Goal: Task Accomplishment & Management: Complete application form

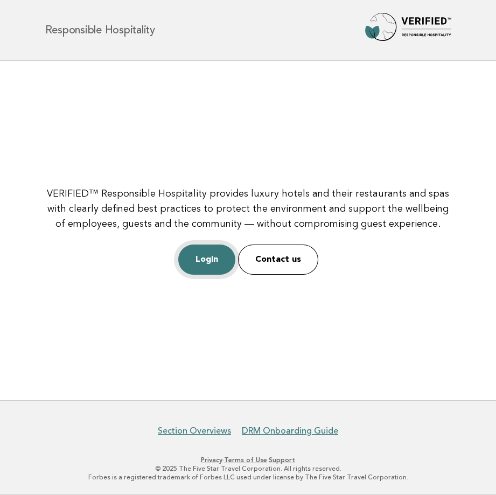
click at [219, 262] on link "Login" at bounding box center [206, 259] width 57 height 30
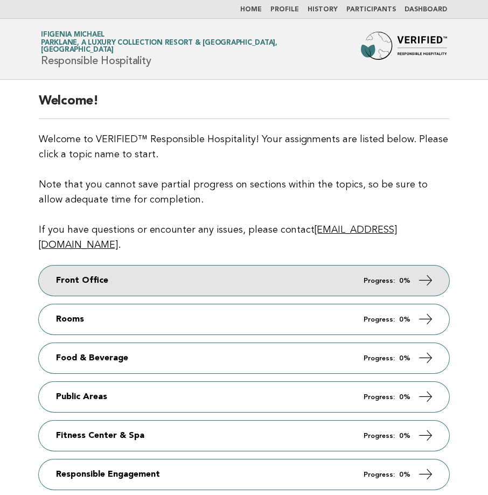
click at [339, 265] on link "Front Office Progress: 0%" at bounding box center [244, 280] width 410 height 30
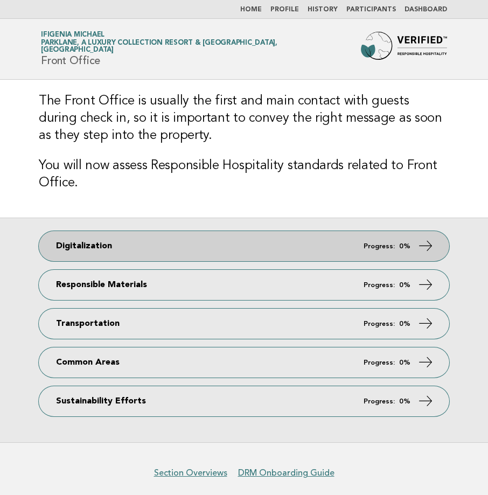
click at [376, 245] on em "Progress:" at bounding box center [378, 246] width 31 height 7
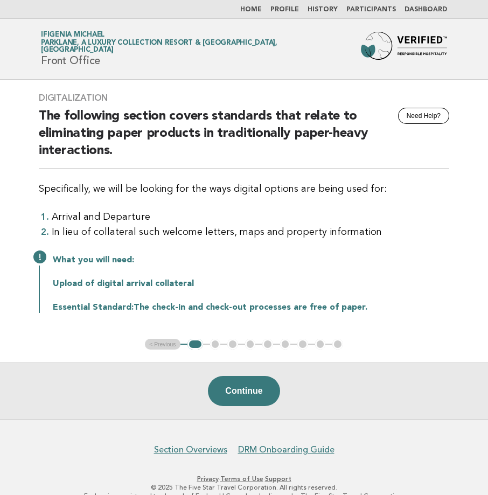
click at [37, 96] on div "Digitalization Need Help? The following section covers standards that relate to…" at bounding box center [244, 209] width 436 height 259
drag, startPoint x: 39, startPoint y: 95, endPoint x: 376, endPoint y: 320, distance: 405.8
click at [376, 320] on div "Digitalization Need Help? The following section covers standards that relate to…" at bounding box center [244, 209] width 436 height 259
copy div "Digitalization Need Help? The following section covers standards that relate to…"
click at [246, 392] on button "Continue" at bounding box center [244, 391] width 72 height 30
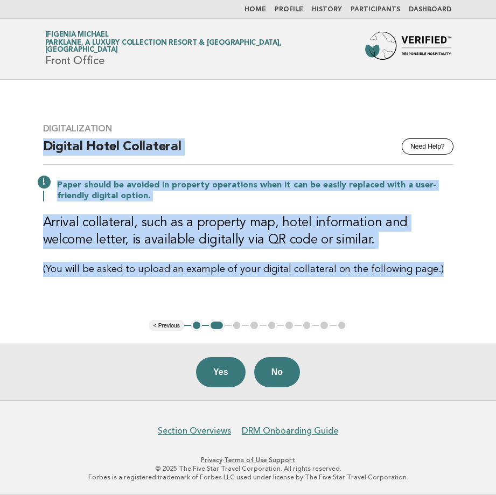
drag, startPoint x: 44, startPoint y: 140, endPoint x: 431, endPoint y: 275, distance: 410.3
click at [431, 275] on div "Digitalization Need Help? Digital Hotel Collateral Paper should be avoided in p…" at bounding box center [248, 199] width 436 height 179
drag, startPoint x: 431, startPoint y: 275, endPoint x: 393, endPoint y: 269, distance: 38.2
copy div "Digital Hotel Collateral Paper should be avoided in property operations when it…"
click at [224, 363] on button "Yes" at bounding box center [221, 372] width 50 height 30
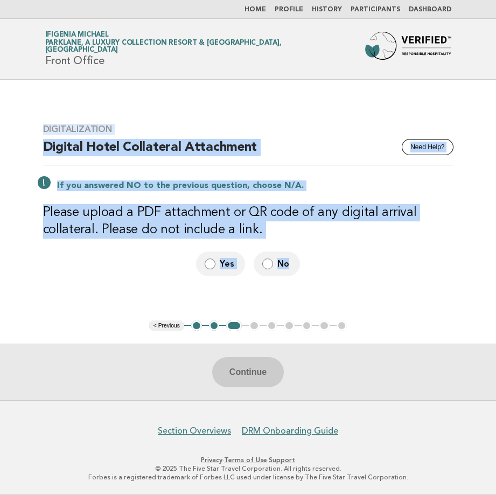
drag, startPoint x: 43, startPoint y: 128, endPoint x: 292, endPoint y: 266, distance: 284.7
click at [292, 266] on div "Digitalization Need Help? Digital Hotel Collateral Attachment If you answered N…" at bounding box center [248, 200] width 436 height 178
drag, startPoint x: 292, startPoint y: 266, endPoint x: 205, endPoint y: 209, distance: 104.2
copy div "Digitalization Need Help? Digital Hotel Collateral Attachment If you answered N…"
click at [218, 264] on label "Yes" at bounding box center [220, 263] width 49 height 24
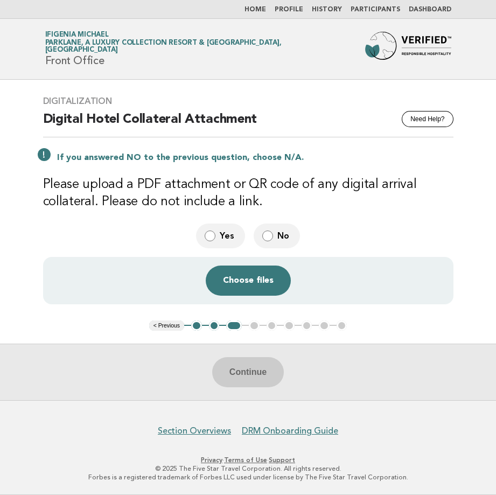
click at [241, 368] on div "Continue" at bounding box center [248, 371] width 496 height 57
click at [243, 377] on div "Continue" at bounding box center [248, 371] width 496 height 57
click at [237, 284] on button "Choose files" at bounding box center [248, 280] width 85 height 30
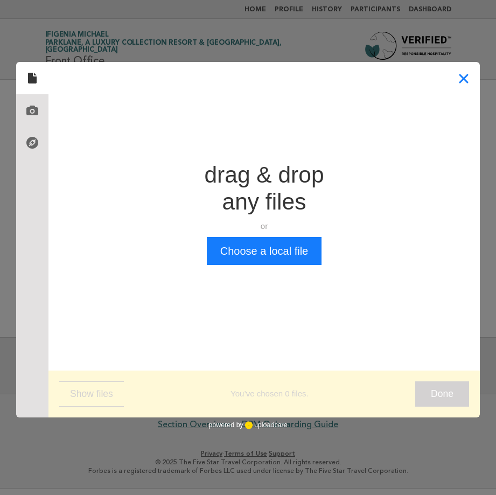
click at [458, 77] on button "Close" at bounding box center [463, 78] width 32 height 32
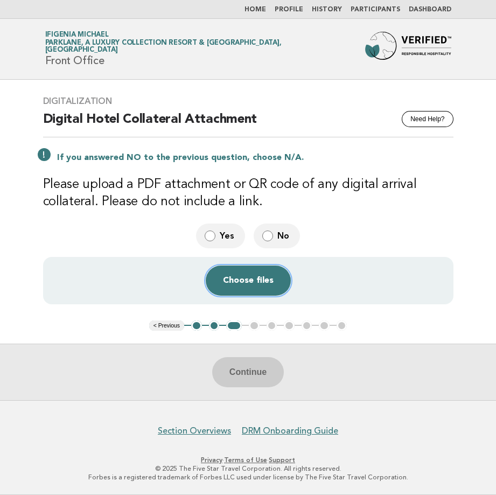
click at [243, 277] on button "Choose files" at bounding box center [248, 280] width 85 height 30
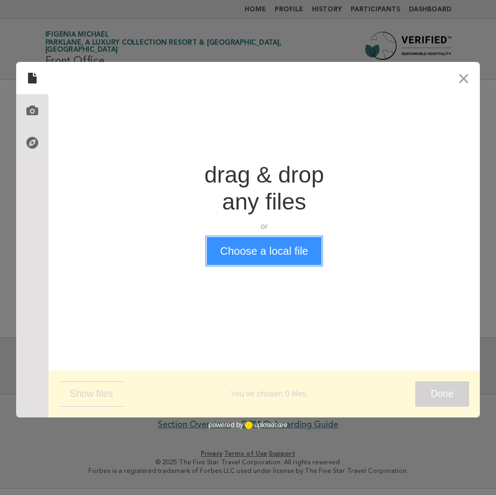
click at [246, 248] on button "Choose a local file" at bounding box center [264, 251] width 115 height 28
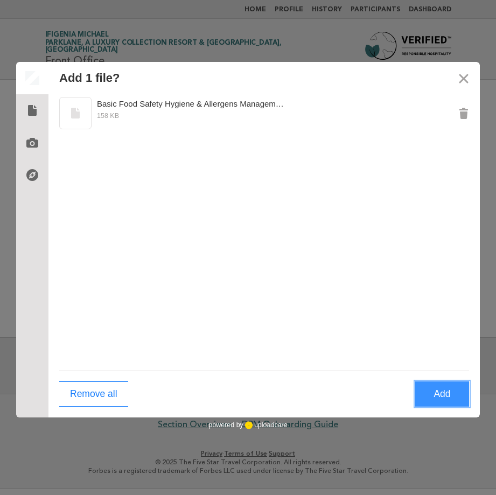
click at [433, 390] on button "Add" at bounding box center [442, 393] width 54 height 25
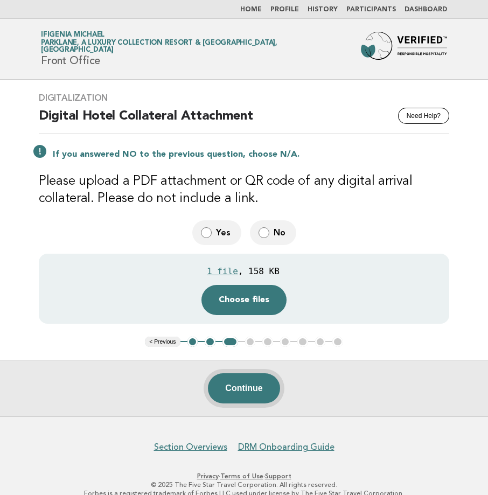
click at [258, 388] on button "Continue" at bounding box center [244, 388] width 72 height 30
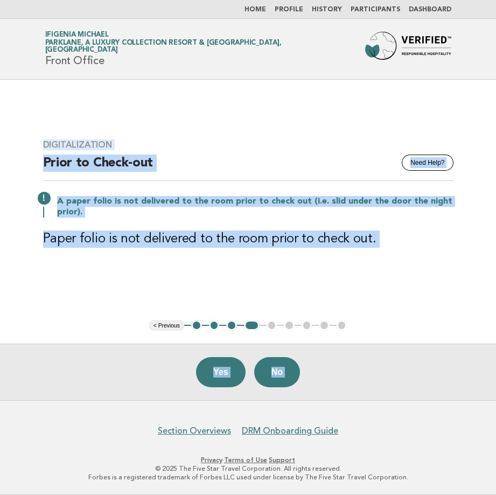
drag, startPoint x: 45, startPoint y: 143, endPoint x: 326, endPoint y: 306, distance: 324.8
click at [326, 306] on main "Digitalization Need Help? Prior to Check-out A paper folio is not delivered to …" at bounding box center [248, 240] width 496 height 320
drag, startPoint x: 326, startPoint y: 306, endPoint x: 273, endPoint y: 236, distance: 87.6
copy body "Digitalization Need Help? Prior to Check-out A paper folio is not delivered to …"
click at [227, 372] on button "Yes" at bounding box center [221, 372] width 50 height 30
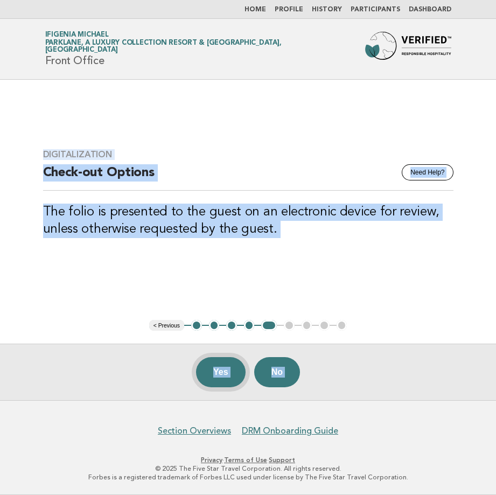
click at [232, 374] on button "Yes" at bounding box center [221, 372] width 50 height 30
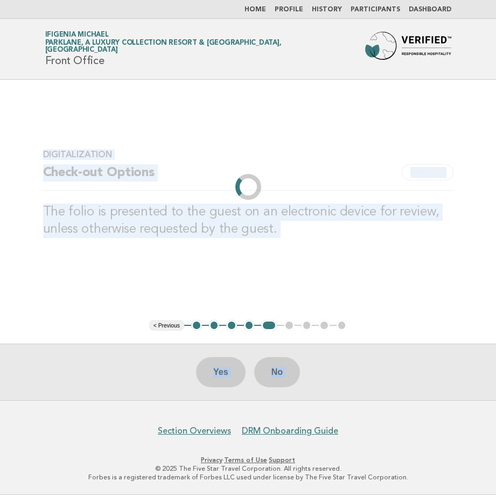
click at [350, 300] on main "Digitalization Need Help? Check-out Options The folio is presented to the guest…" at bounding box center [248, 240] width 496 height 320
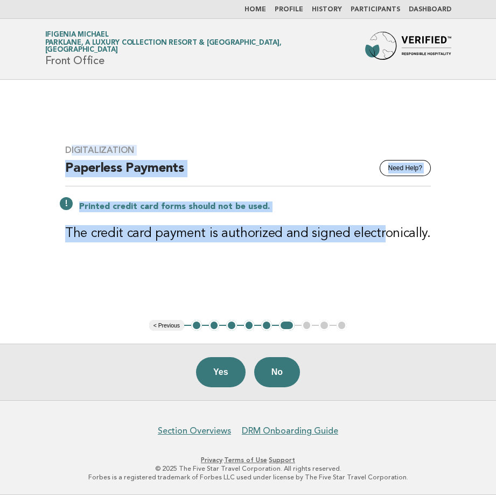
drag, startPoint x: 74, startPoint y: 150, endPoint x: 385, endPoint y: 242, distance: 324.0
click at [385, 242] on div "Digitalization Need Help? Paperless Payments Printed credit card forms should n…" at bounding box center [247, 200] width 391 height 136
click at [128, 281] on main "Digitalization Need Help? Paperless Payments Printed credit card forms should n…" at bounding box center [248, 240] width 496 height 320
drag, startPoint x: 73, startPoint y: 169, endPoint x: 441, endPoint y: 238, distance: 375.1
click at [441, 238] on main "Digitalization Need Help? Paperless Payments Printed credit card forms should n…" at bounding box center [248, 240] width 496 height 320
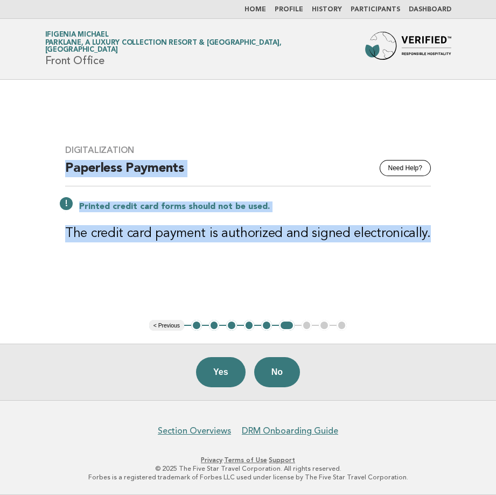
copy div "Paperless Payments Printed credit card forms should not be used. The credit car…"
click at [229, 372] on button "Yes" at bounding box center [221, 372] width 50 height 30
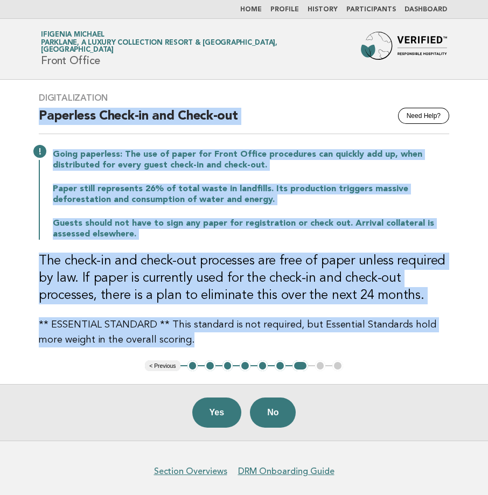
drag, startPoint x: 41, startPoint y: 115, endPoint x: 361, endPoint y: 344, distance: 393.1
click at [361, 344] on div "Digitalization Need Help? Paperless Check-in and Check-out Going paperless: The…" at bounding box center [244, 220] width 436 height 280
copy div "Paperless Check-in and Check-out Going paperless: The use of paper for Front Of…"
click at [207, 415] on button "Yes" at bounding box center [217, 412] width 50 height 30
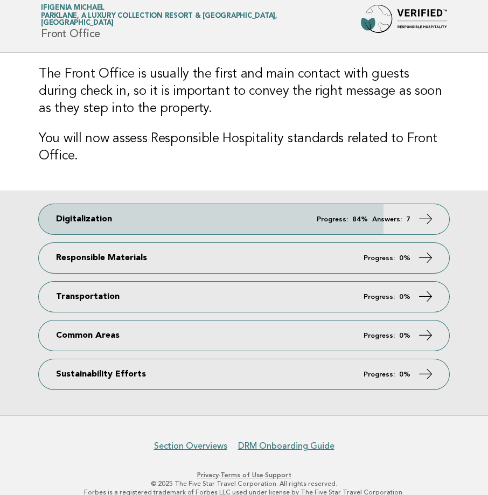
scroll to position [41, 0]
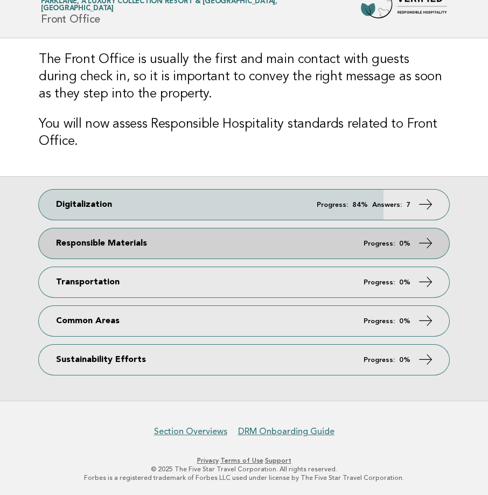
click at [100, 244] on link "Responsible Materials Progress: 0%" at bounding box center [244, 243] width 410 height 30
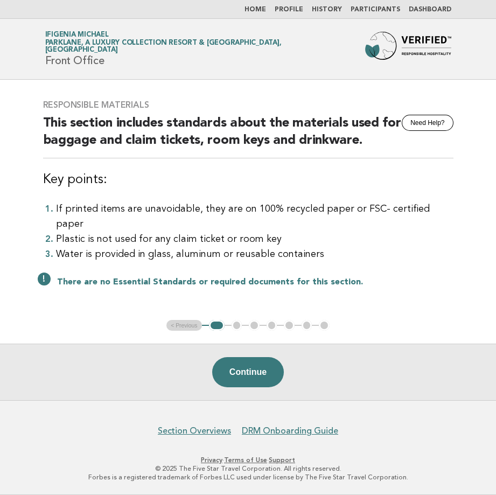
click at [43, 103] on div "Responsible Materials Need Help? This section includes standards about the mate…" at bounding box center [248, 200] width 436 height 227
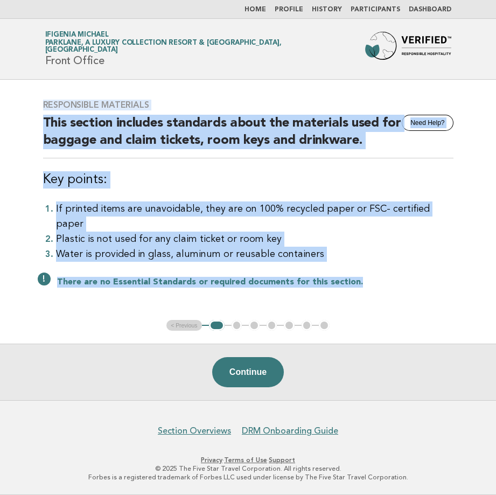
drag, startPoint x: 44, startPoint y: 112, endPoint x: 352, endPoint y: 277, distance: 349.6
click at [352, 277] on div "Responsible Materials Need Help? This section includes standards about the mate…" at bounding box center [248, 200] width 436 height 227
copy div "Responsible Materials Need Help? This section includes standards about the mate…"
click at [249, 374] on button "Continue" at bounding box center [248, 372] width 72 height 30
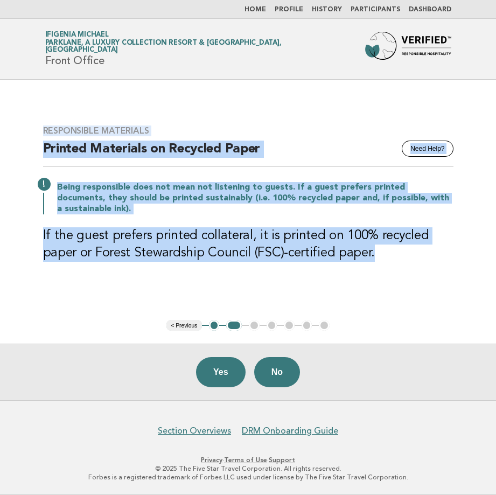
drag, startPoint x: 43, startPoint y: 126, endPoint x: 381, endPoint y: 262, distance: 364.2
click at [381, 262] on div "Responsible Materials Need Help? Printed Materials on Recycled Paper Being resp…" at bounding box center [248, 199] width 436 height 175
drag, startPoint x: 381, startPoint y: 262, endPoint x: 345, endPoint y: 241, distance: 41.3
copy div "Responsible Materials Need Help? Printed Materials on Recycled Paper Being resp…"
click at [225, 371] on button "Yes" at bounding box center [221, 372] width 50 height 30
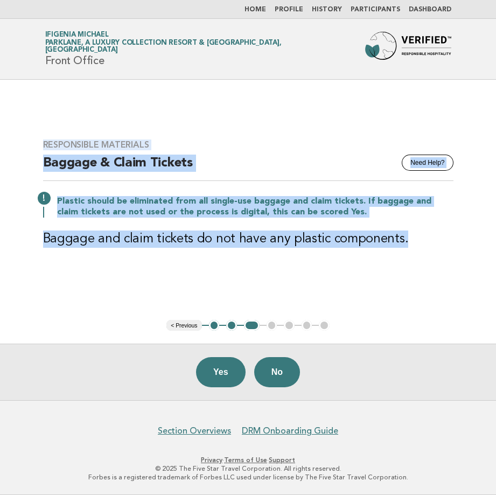
drag, startPoint x: 44, startPoint y: 143, endPoint x: 412, endPoint y: 248, distance: 382.1
click at [412, 248] on div "Responsible Materials Need Help? Baggage & Claim Tickets Plastic should be elim…" at bounding box center [248, 199] width 436 height 147
drag, startPoint x: 412, startPoint y: 248, endPoint x: 349, endPoint y: 238, distance: 63.7
copy div "Responsible Materials Need Help? Baggage & Claim Tickets Plastic should be elim…"
click at [228, 373] on button "Yes" at bounding box center [221, 372] width 50 height 30
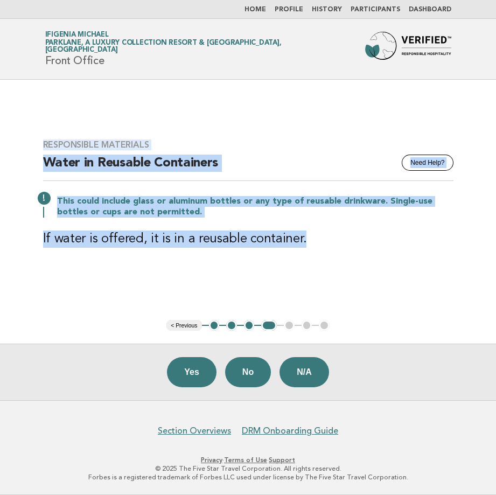
drag, startPoint x: 43, startPoint y: 141, endPoint x: 308, endPoint y: 252, distance: 287.8
click at [308, 252] on div "Responsible Materials Need Help? Water in Reusable Containers This could includ…" at bounding box center [248, 199] width 436 height 147
drag, startPoint x: 308, startPoint y: 252, endPoint x: 287, endPoint y: 241, distance: 24.1
copy div "Responsible Materials Need Help? Water in Reusable Containers This could includ…"
click at [202, 374] on button "Yes" at bounding box center [192, 372] width 50 height 30
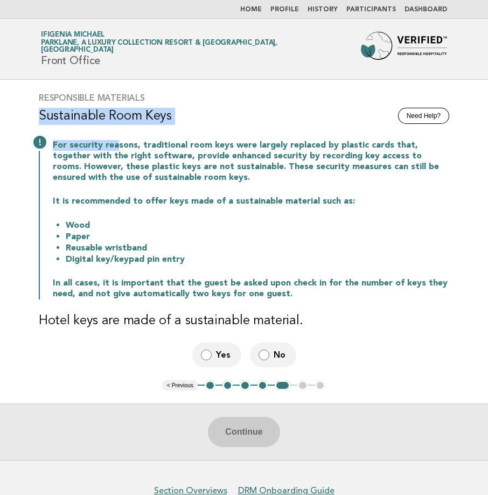
drag, startPoint x: 40, startPoint y: 112, endPoint x: 115, endPoint y: 130, distance: 76.9
click at [115, 130] on div "Responsible Materials Need Help? Sustainable Room Keys For security reasons, tr…" at bounding box center [244, 230] width 436 height 300
drag, startPoint x: 115, startPoint y: 130, endPoint x: 50, endPoint y: 114, distance: 67.7
click at [50, 116] on h3 "Sustainable Room Keys" at bounding box center [244, 116] width 410 height 17
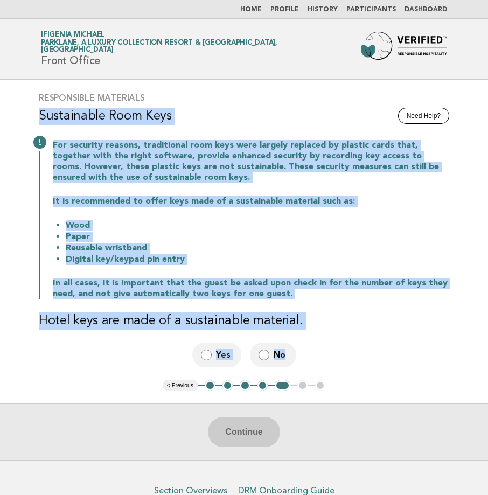
drag, startPoint x: 46, startPoint y: 114, endPoint x: 305, endPoint y: 330, distance: 337.8
click at [305, 330] on div "Responsible Materials Need Help? Sustainable Room Keys For security reasons, tr…" at bounding box center [244, 230] width 436 height 300
drag, startPoint x: 305, startPoint y: 330, endPoint x: 257, endPoint y: 313, distance: 51.1
copy div "Sustainable Room Keys For security reasons, traditional room keys were largely …"
click at [221, 352] on span "Yes" at bounding box center [224, 354] width 17 height 11
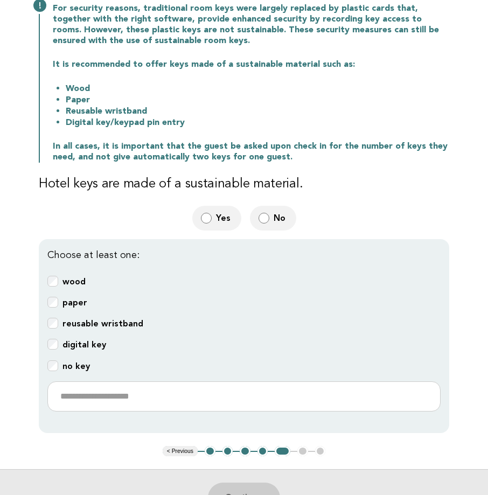
scroll to position [161, 0]
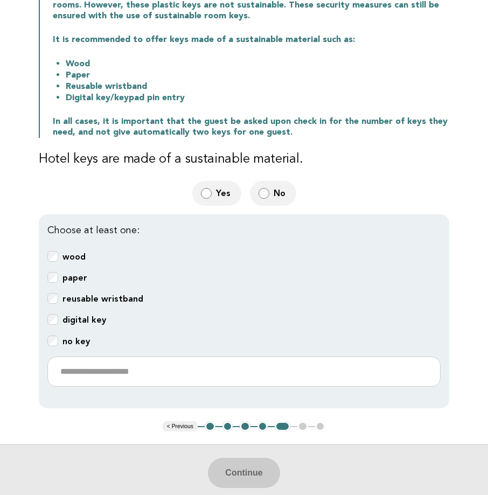
click at [59, 280] on div "paper" at bounding box center [243, 278] width 393 height 12
click at [59, 277] on div "paper" at bounding box center [243, 278] width 393 height 12
click at [64, 300] on b "reusable wristband" at bounding box center [102, 298] width 81 height 10
click at [59, 272] on div "paper" at bounding box center [243, 278] width 393 height 12
click at [79, 277] on b "paper" at bounding box center [74, 277] width 25 height 10
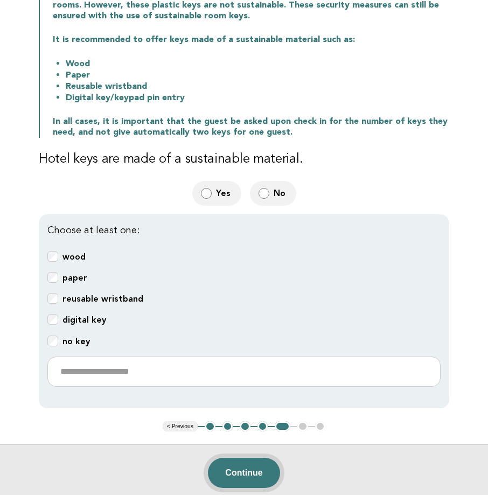
click at [253, 471] on button "Continue" at bounding box center [244, 472] width 72 height 30
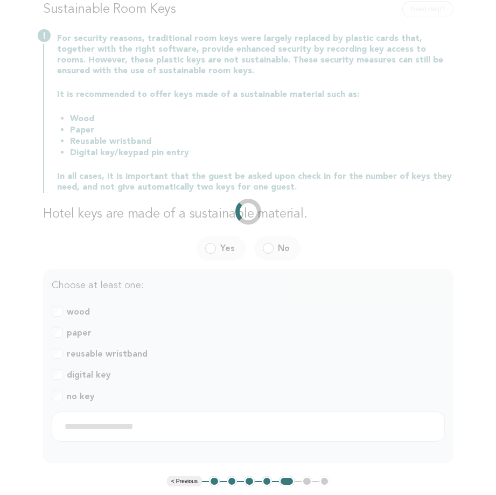
scroll to position [0, 0]
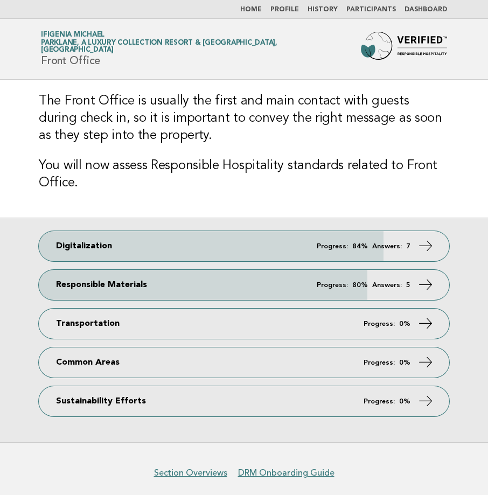
scroll to position [41, 0]
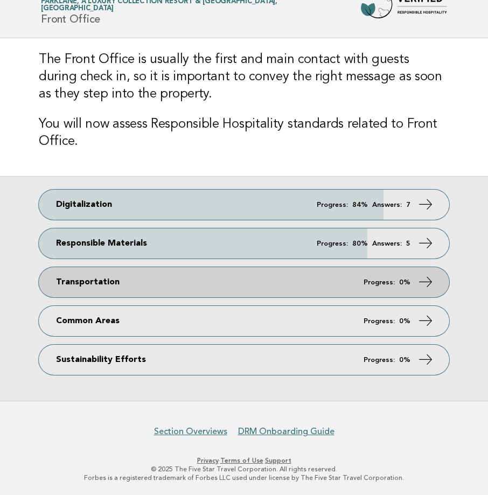
click at [111, 282] on link "Transportation Progress: 0%" at bounding box center [244, 282] width 410 height 30
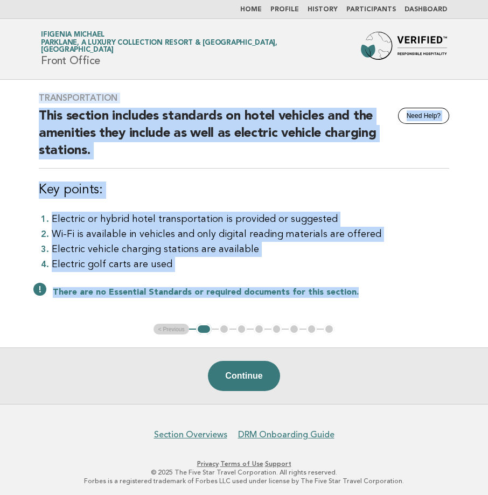
drag, startPoint x: 40, startPoint y: 96, endPoint x: 350, endPoint y: 285, distance: 363.3
click at [350, 285] on div "Transportation Need Help? This section includes standards on hotel vehicles and…" at bounding box center [244, 202] width 436 height 244
drag, startPoint x: 350, startPoint y: 285, endPoint x: 220, endPoint y: 237, distance: 139.3
copy div "Transportation Need Help? This section includes standards on hotel vehicles and…"
click at [251, 377] on button "Continue" at bounding box center [244, 376] width 72 height 30
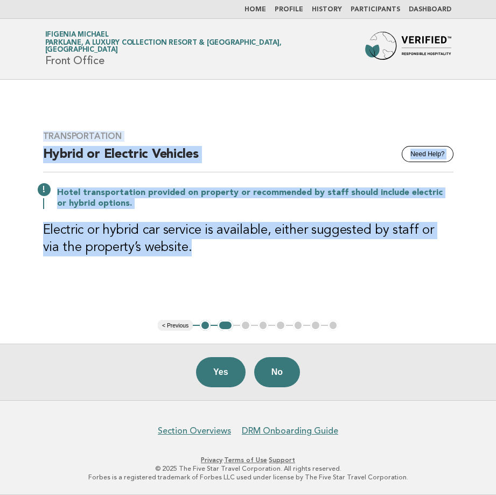
drag, startPoint x: 45, startPoint y: 135, endPoint x: 195, endPoint y: 252, distance: 191.3
click at [195, 252] on div "Transportation Need Help? Hybrid or Electric Vehicles Hotel transportation prov…" at bounding box center [248, 200] width 436 height 164
drag, startPoint x: 195, startPoint y: 252, endPoint x: 156, endPoint y: 246, distance: 40.3
copy div "Transportation Need Help? Hybrid or Electric Vehicles Hotel transportation prov…"
click at [225, 373] on button "Yes" at bounding box center [221, 372] width 50 height 30
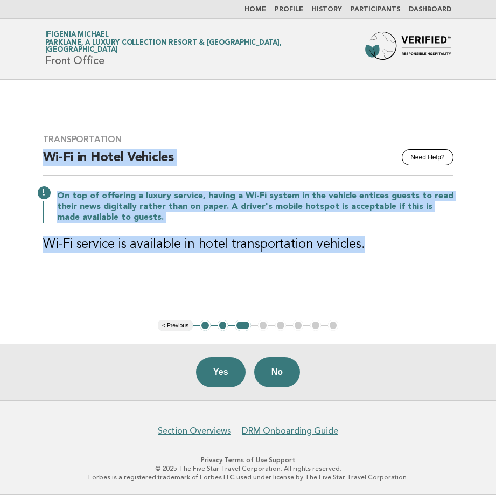
drag, startPoint x: 46, startPoint y: 156, endPoint x: 369, endPoint y: 243, distance: 334.3
click at [369, 243] on div "Transportation Need Help? Wi-Fi in Hotel Vehicles On top of offering a luxury s…" at bounding box center [248, 200] width 436 height 158
drag, startPoint x: 369, startPoint y: 243, endPoint x: 343, endPoint y: 238, distance: 26.2
copy div "Wi-Fi in Hotel Vehicles On top of offering a luxury service, having a Wi-Fi sys…"
click at [225, 364] on button "Yes" at bounding box center [221, 372] width 50 height 30
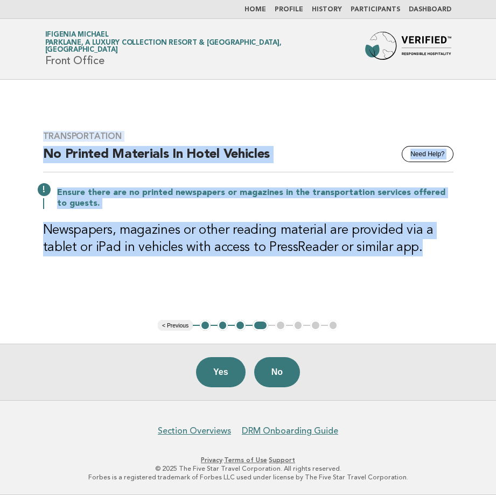
drag, startPoint x: 44, startPoint y: 134, endPoint x: 428, endPoint y: 254, distance: 402.6
click at [428, 254] on div "Transportation Need Help? No Printed Materials In Hotel Vehicles Ensure there a…" at bounding box center [248, 200] width 436 height 164
drag, startPoint x: 428, startPoint y: 254, endPoint x: 373, endPoint y: 237, distance: 57.5
copy div "Transportation Need Help? No Printed Materials In Hotel Vehicles Ensure there a…"
click at [185, 327] on button "< Previous" at bounding box center [175, 325] width 35 height 11
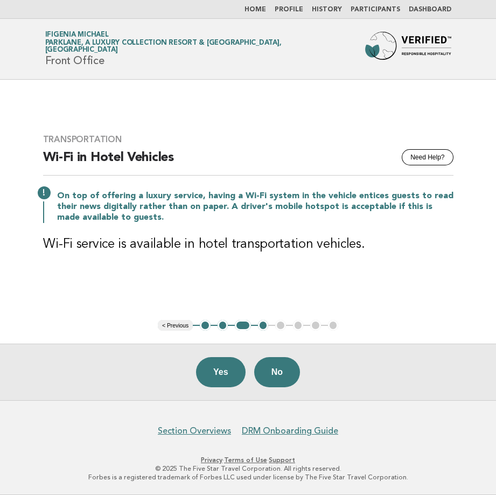
click at [185, 327] on button "< Previous" at bounding box center [175, 325] width 35 height 11
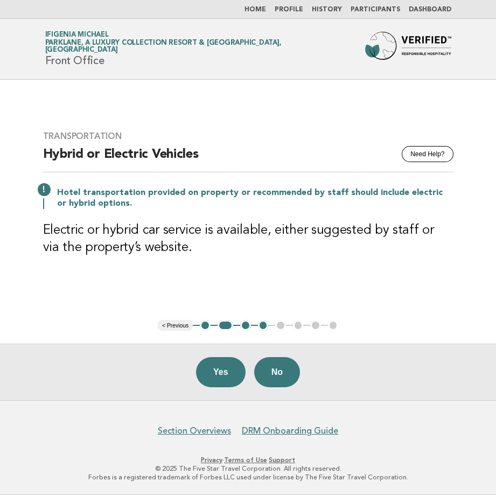
click at [185, 327] on button "< Previous" at bounding box center [175, 325] width 35 height 11
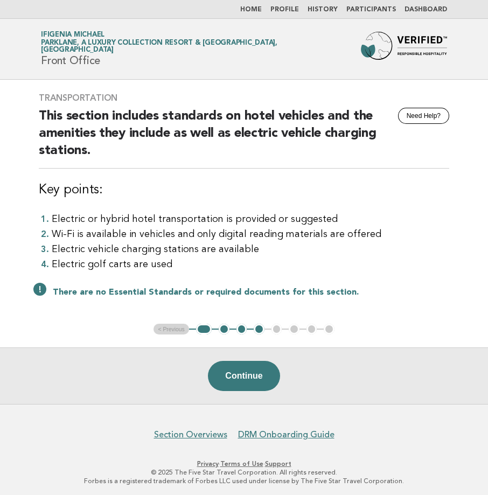
click at [225, 330] on button "2" at bounding box center [223, 328] width 11 height 11
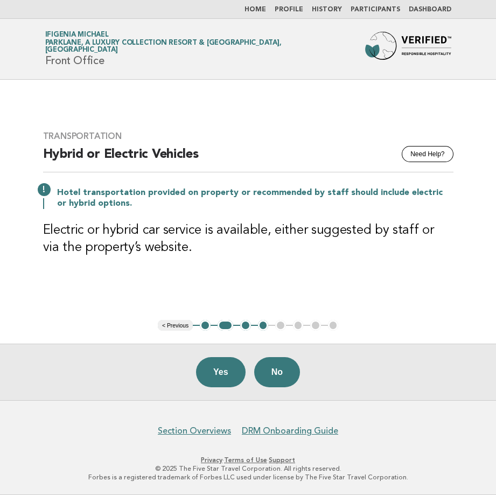
click at [243, 326] on button "3" at bounding box center [245, 325] width 11 height 11
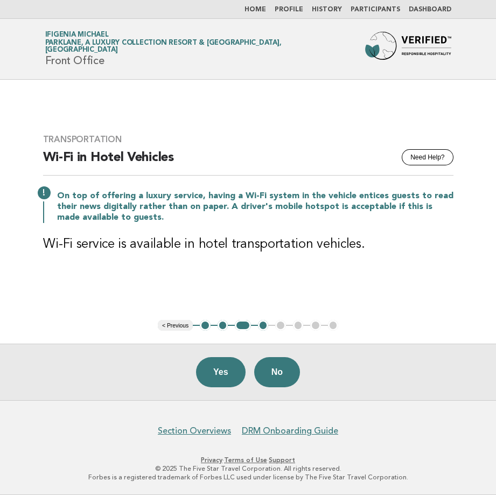
click at [260, 327] on button "4" at bounding box center [263, 325] width 11 height 11
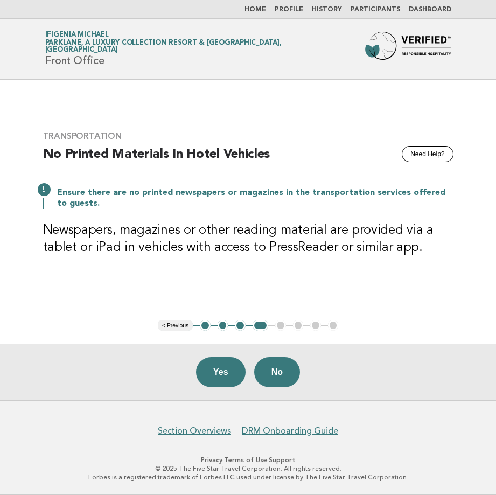
click at [283, 326] on ul "< Previous 1 2 3 4 5 6 7 8" at bounding box center [248, 325] width 180 height 11
click at [235, 375] on button "Yes" at bounding box center [221, 372] width 50 height 30
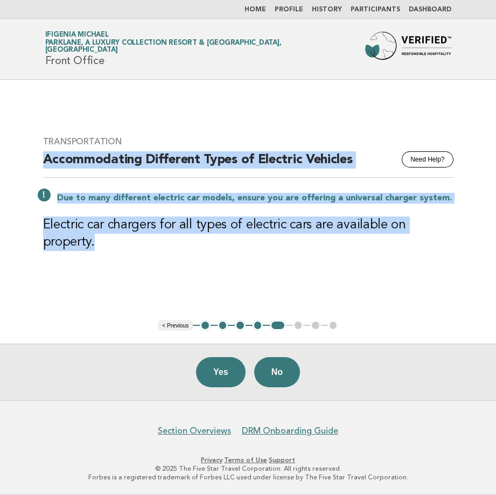
drag, startPoint x: 44, startPoint y: 170, endPoint x: 453, endPoint y: 224, distance: 412.1
click at [453, 224] on div "Transportation Need Help? Accommodating Different Types of Electric Vehicles Du…" at bounding box center [248, 199] width 436 height 153
drag, startPoint x: 453, startPoint y: 224, endPoint x: 427, endPoint y: 227, distance: 25.4
copy div "Accommodating Different Types of Electric Vehicles Due to many different electr…"
click at [211, 371] on button "Yes" at bounding box center [221, 372] width 50 height 30
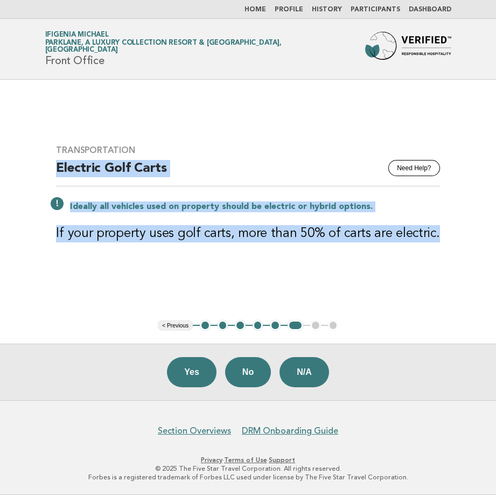
drag, startPoint x: 439, startPoint y: 235, endPoint x: 46, endPoint y: 168, distance: 398.6
click at [46, 168] on main "Transportation Need Help? Electric Golf Carts Ideally all vehicles used on prop…" at bounding box center [248, 240] width 496 height 320
drag, startPoint x: 46, startPoint y: 168, endPoint x: 101, endPoint y: 166, distance: 54.9
copy div "Electric Golf Carts Ideally all vehicles used on property should be electric or…"
click at [199, 366] on button "Yes" at bounding box center [192, 372] width 50 height 30
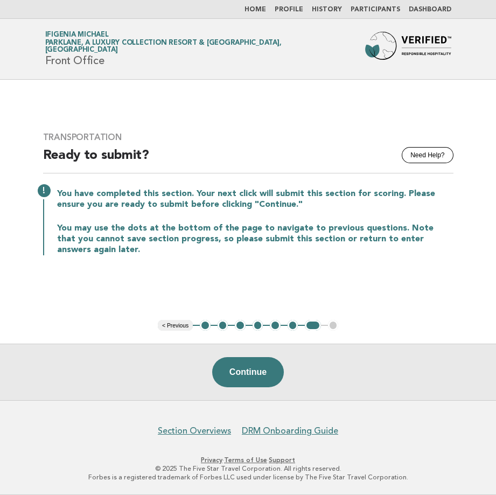
click at [171, 325] on button "< Previous" at bounding box center [175, 325] width 35 height 11
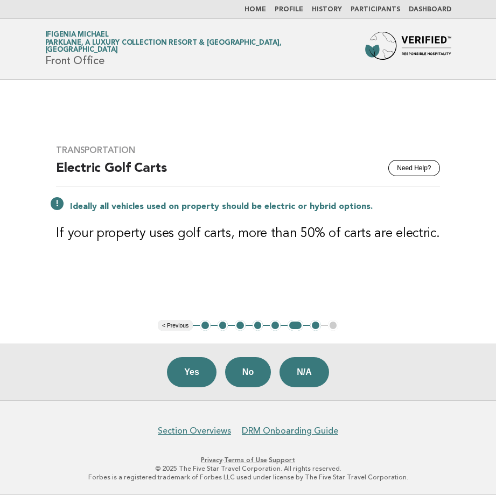
click at [181, 326] on button "< Previous" at bounding box center [175, 325] width 35 height 11
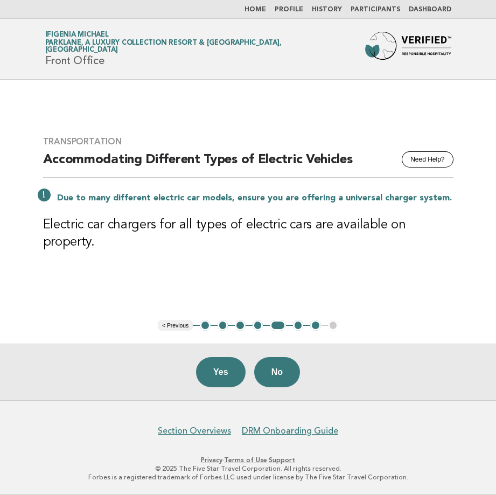
click at [181, 323] on button "< Previous" at bounding box center [175, 325] width 35 height 11
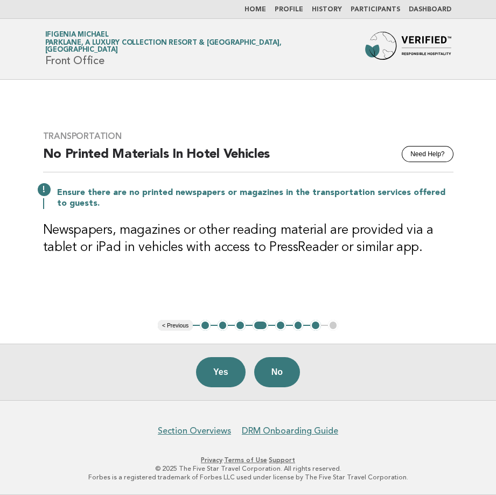
click at [181, 323] on button "< Previous" at bounding box center [175, 325] width 35 height 11
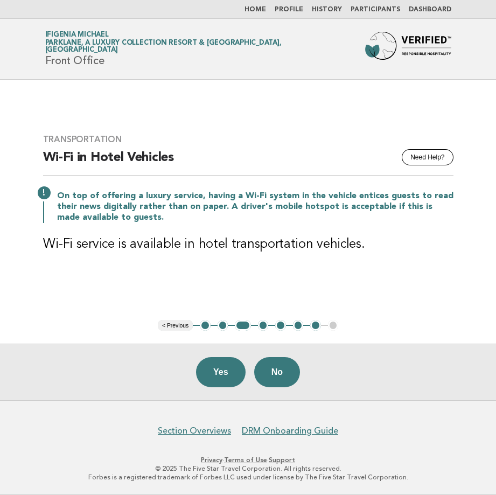
click at [181, 323] on button "< Previous" at bounding box center [175, 325] width 35 height 11
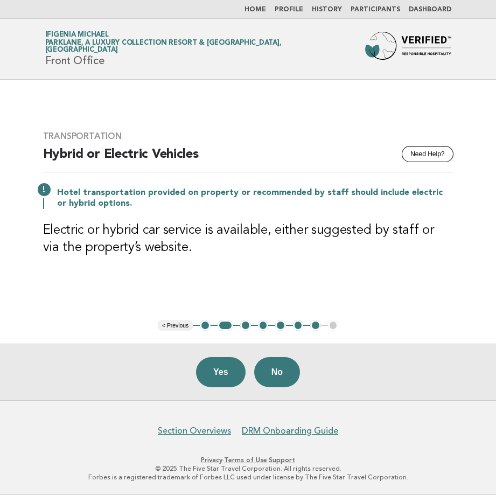
click at [181, 323] on button "< Previous" at bounding box center [175, 325] width 35 height 11
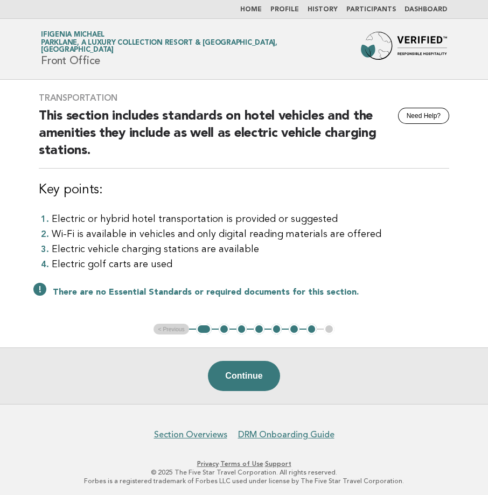
click at [172, 329] on ul "< Previous 1 2 3 4 5 6 7 8" at bounding box center [243, 328] width 180 height 11
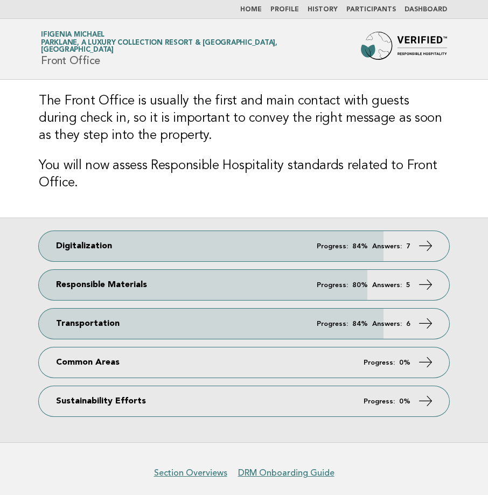
scroll to position [41, 0]
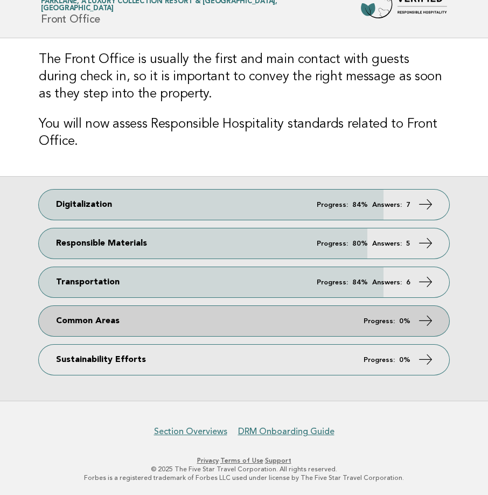
click at [80, 321] on link "Common Areas Progress: 0%" at bounding box center [244, 321] width 410 height 30
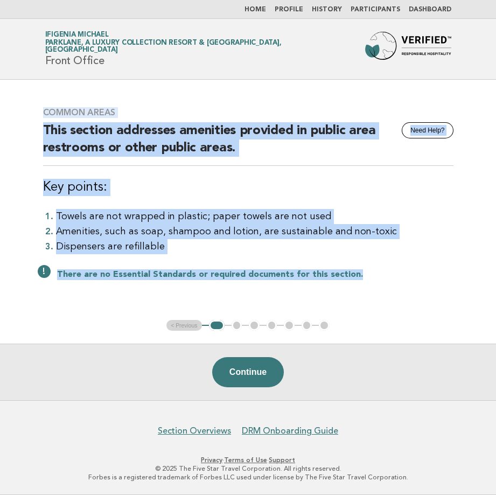
drag, startPoint x: 43, startPoint y: 112, endPoint x: 363, endPoint y: 277, distance: 360.1
click at [363, 277] on div "Common Areas Need Help? This section addresses amenities provided in public are…" at bounding box center [248, 199] width 436 height 211
drag, startPoint x: 363, startPoint y: 277, endPoint x: 328, endPoint y: 272, distance: 35.3
copy div "Common Areas Need Help? This section addresses amenities provided in public are…"
click at [246, 372] on button "Continue" at bounding box center [248, 372] width 72 height 30
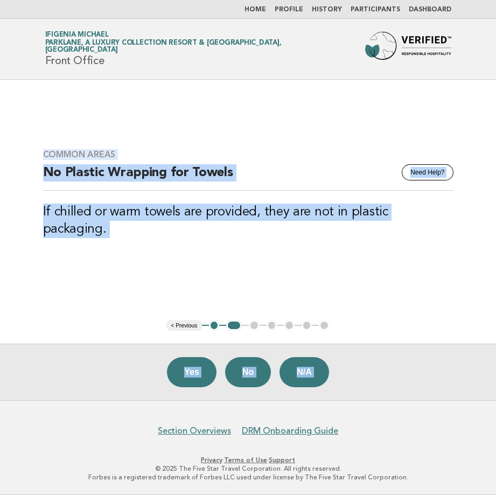
drag, startPoint x: 49, startPoint y: 160, endPoint x: 344, endPoint y: 300, distance: 326.2
click at [344, 300] on main "Common Areas Need Help? No Plastic Wrapping for Towels If chilled or warm towel…" at bounding box center [248, 240] width 496 height 320
drag, startPoint x: 344, startPoint y: 300, endPoint x: 288, endPoint y: 222, distance: 96.0
copy body "Common Areas Need Help? No Plastic Wrapping for Towels If chilled or warm towel…"
click at [311, 375] on button "N/A" at bounding box center [304, 372] width 50 height 30
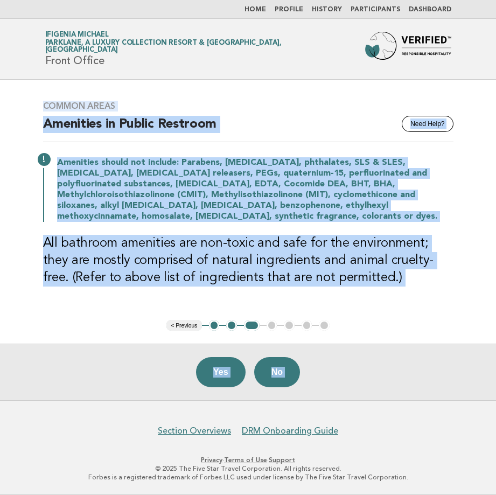
click at [65, 164] on p "Amenities should not include: Parabens, [MEDICAL_DATA], phthalates, SLS & SLES,…" at bounding box center [255, 189] width 396 height 65
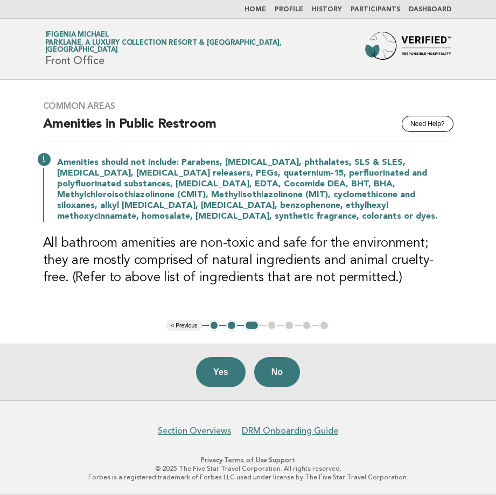
click at [48, 104] on h3 "Common Areas" at bounding box center [248, 106] width 410 height 11
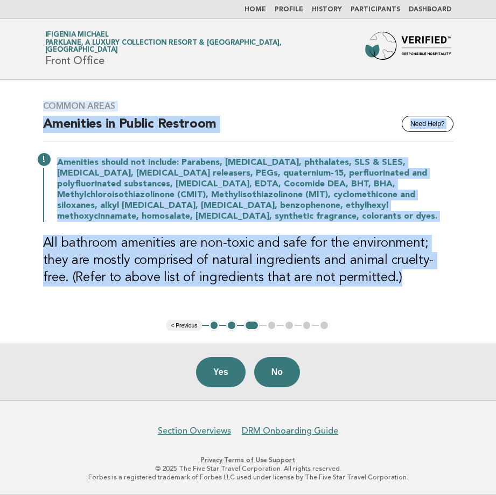
drag, startPoint x: 44, startPoint y: 105, endPoint x: 379, endPoint y: 299, distance: 387.5
click at [379, 299] on div "Common Areas Need Help? Amenities in Public Restroom Amenities should not inclu…" at bounding box center [248, 200] width 436 height 224
drag, startPoint x: 379, startPoint y: 299, endPoint x: 340, endPoint y: 271, distance: 48.7
copy div "Common Areas Need Help? Amenities in Public Restroom Amenities should not inclu…"
click at [273, 369] on button "No" at bounding box center [277, 372] width 46 height 30
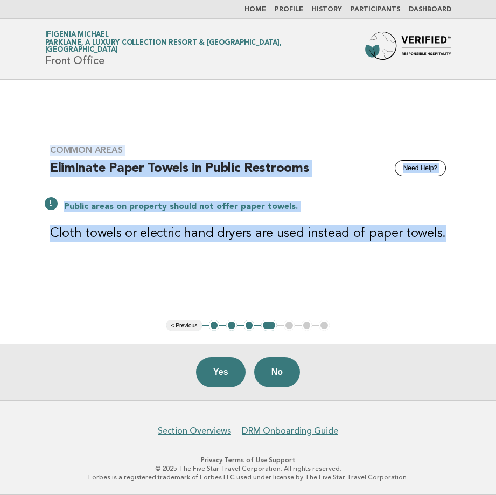
drag, startPoint x: 52, startPoint y: 149, endPoint x: 449, endPoint y: 239, distance: 407.3
click at [449, 239] on div "Common Areas Need Help? Eliminate Paper Towels in Public Restrooms Public areas…" at bounding box center [247, 200] width 421 height 136
drag, startPoint x: 449, startPoint y: 239, endPoint x: 420, endPoint y: 233, distance: 29.8
copy div "Common Areas Need Help? Eliminate Paper Towels in Public Restrooms Public areas…"
click at [230, 373] on button "Yes" at bounding box center [221, 372] width 50 height 30
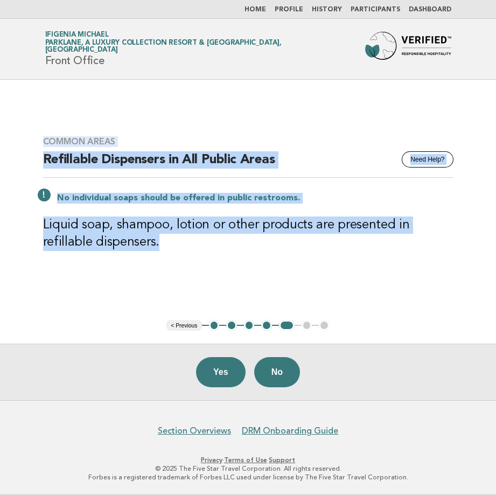
drag, startPoint x: 43, startPoint y: 139, endPoint x: 184, endPoint y: 253, distance: 181.3
click at [184, 253] on div "Common Areas Need Help? Refillable Dispensers in All Public Areas No individual…" at bounding box center [248, 199] width 436 height 153
drag, startPoint x: 184, startPoint y: 253, endPoint x: 153, endPoint y: 239, distance: 33.5
copy div "Common Areas Need Help? Refillable Dispensers in All Public Areas No individual…"
click at [227, 374] on button "Yes" at bounding box center [221, 372] width 50 height 30
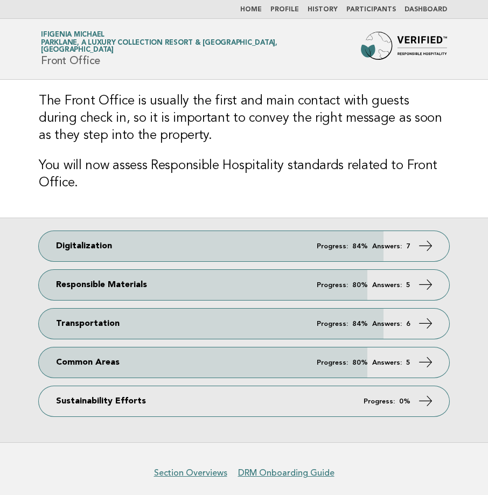
scroll to position [41, 0]
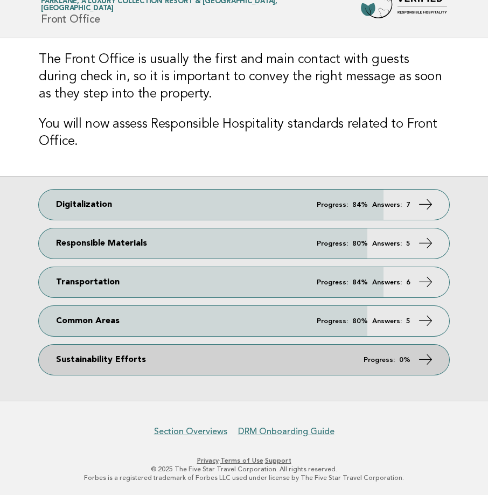
click at [101, 361] on link "Sustainability Efforts Progress: 0%" at bounding box center [244, 359] width 410 height 30
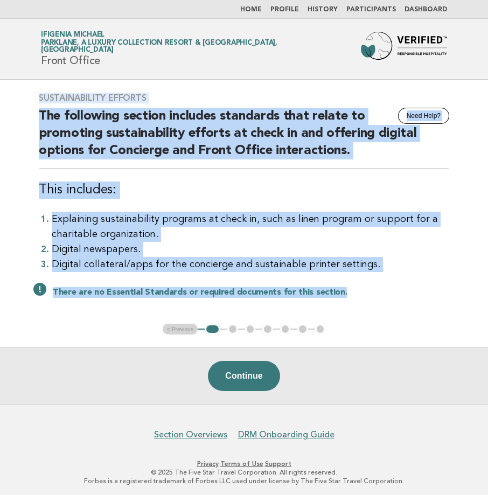
drag, startPoint x: 40, startPoint y: 96, endPoint x: 347, endPoint y: 301, distance: 369.1
click at [347, 301] on div "Sustainability Efforts Need Help? The following section includes standards that…" at bounding box center [244, 202] width 436 height 244
drag, startPoint x: 347, startPoint y: 301, endPoint x: 304, endPoint y: 295, distance: 43.9
copy div "Sustainability Efforts Need Help? The following section includes standards that…"
click at [245, 370] on button "Continue" at bounding box center [244, 376] width 72 height 30
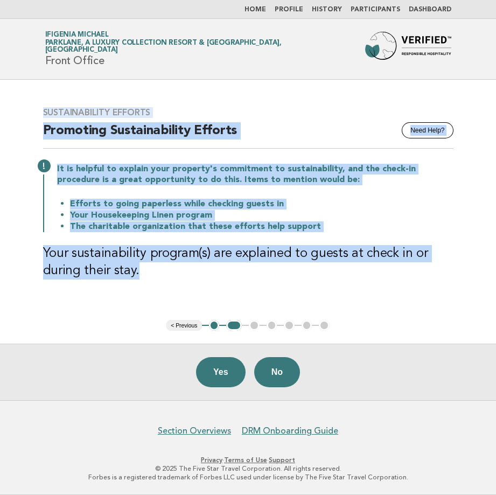
drag, startPoint x: 44, startPoint y: 112, endPoint x: 191, endPoint y: 277, distance: 220.6
click at [191, 277] on div "Sustainability Efforts Need Help? Promoting Sustainability Efforts It is helpfu…" at bounding box center [248, 199] width 436 height 211
drag, startPoint x: 191, startPoint y: 277, endPoint x: 130, endPoint y: 250, distance: 67.0
copy div "Sustainability Efforts Need Help? Promoting Sustainability Efforts It is helpfu…"
click at [214, 369] on button "Yes" at bounding box center [221, 372] width 50 height 30
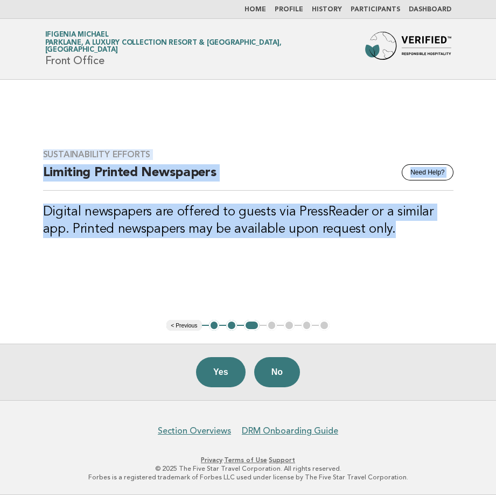
drag, startPoint x: 44, startPoint y: 152, endPoint x: 400, endPoint y: 234, distance: 365.7
click at [400, 234] on div "Sustainability Efforts Need Help? Limiting Printed Newspapers Digital newspaper…" at bounding box center [248, 200] width 436 height 128
copy div "Sustainability Efforts Need Help? Limiting Printed Newspapers Digital newspaper…"
click at [221, 378] on button "Yes" at bounding box center [221, 372] width 50 height 30
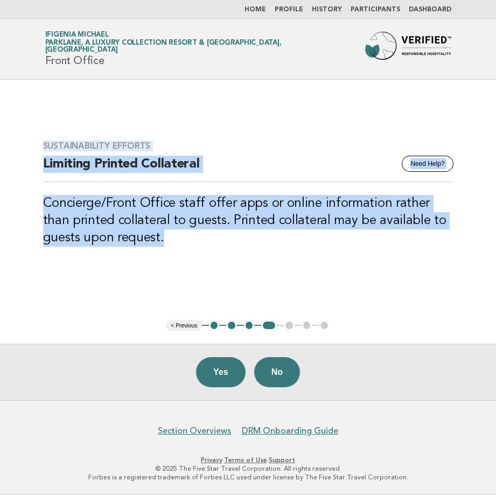
drag, startPoint x: 44, startPoint y: 145, endPoint x: 152, endPoint y: 243, distance: 145.6
click at [152, 243] on div "Sustainability Efforts Need Help? Limiting Printed Collateral Concierge/Front O…" at bounding box center [248, 200] width 436 height 145
drag, startPoint x: 152, startPoint y: 243, endPoint x: 133, endPoint y: 215, distance: 33.3
copy div "Sustainability Efforts Need Help? Limiting Printed Collateral Concierge/Front O…"
click at [229, 373] on button "Yes" at bounding box center [221, 372] width 50 height 30
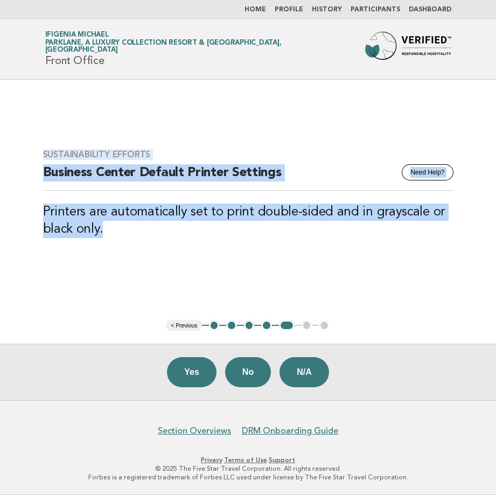
drag, startPoint x: 45, startPoint y: 150, endPoint x: 123, endPoint y: 228, distance: 111.1
click at [123, 228] on div "Sustainability Efforts Need Help? Business Center Default Printer Settings Prin…" at bounding box center [248, 200] width 436 height 128
drag, startPoint x: 123, startPoint y: 228, endPoint x: 95, endPoint y: 221, distance: 29.4
copy div "Sustainability Efforts Need Help? Business Center Default Printer Settings Prin…"
click at [301, 370] on button "N/A" at bounding box center [304, 372] width 50 height 30
